Goal: Navigation & Orientation: Go to known website

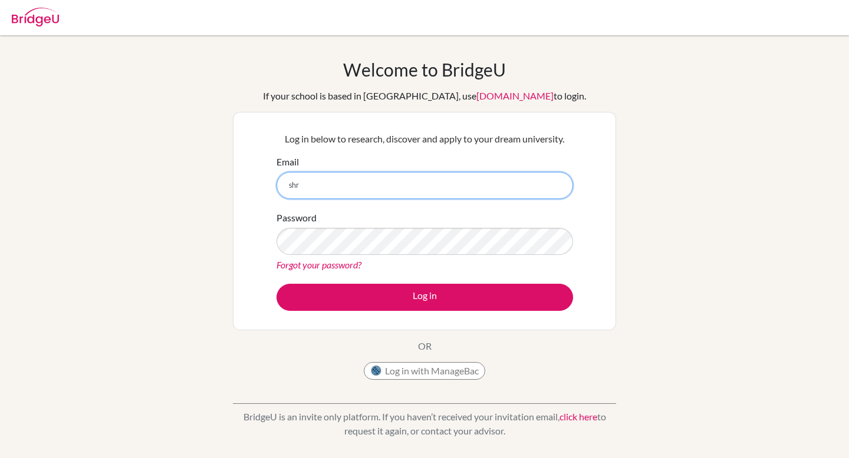
type input "shreydoshi189@gmail.com"
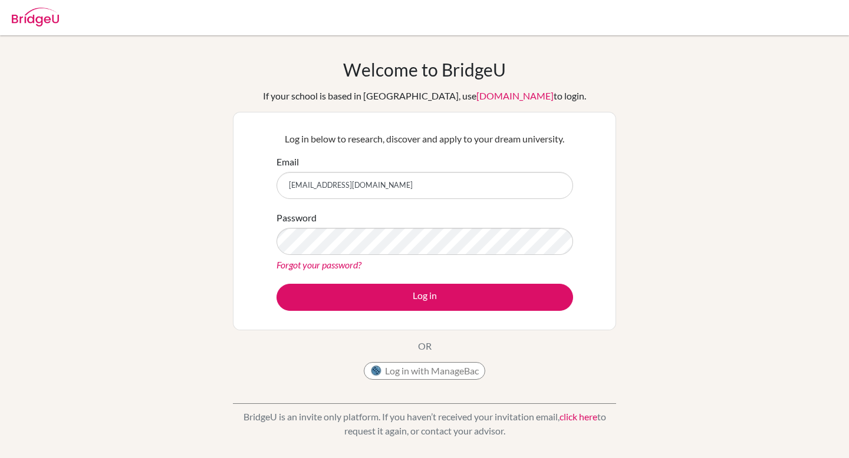
click at [33, 20] on img at bounding box center [35, 17] width 47 height 19
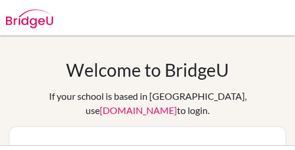
scroll to position [124, 0]
